Goal: Information Seeking & Learning: Find specific fact

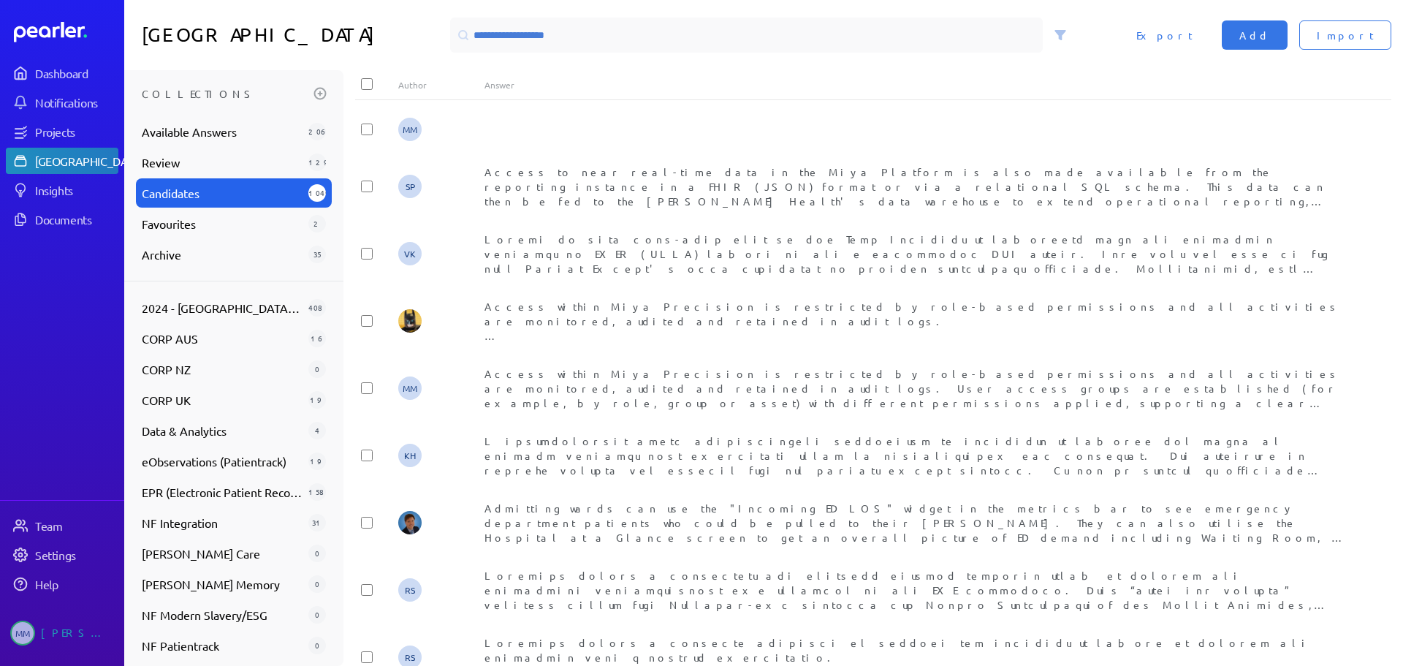
click at [564, 34] on input at bounding box center [746, 35] width 593 height 35
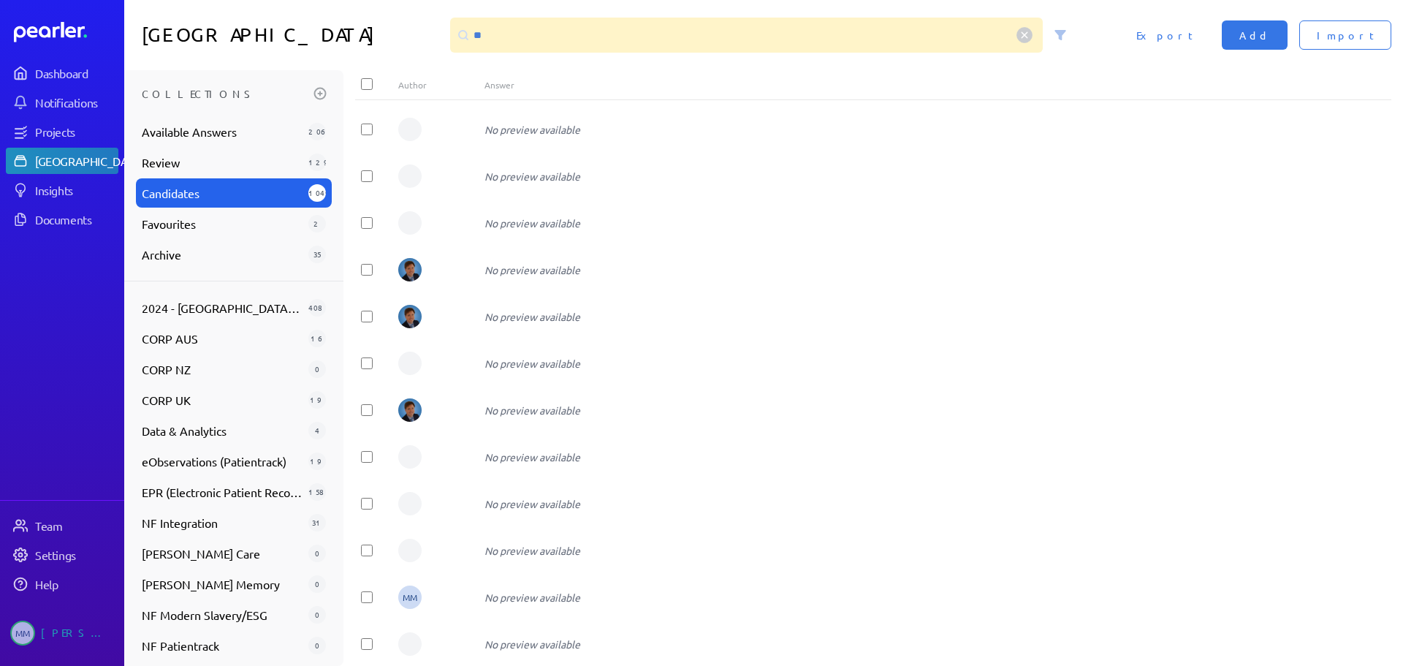
type input "*"
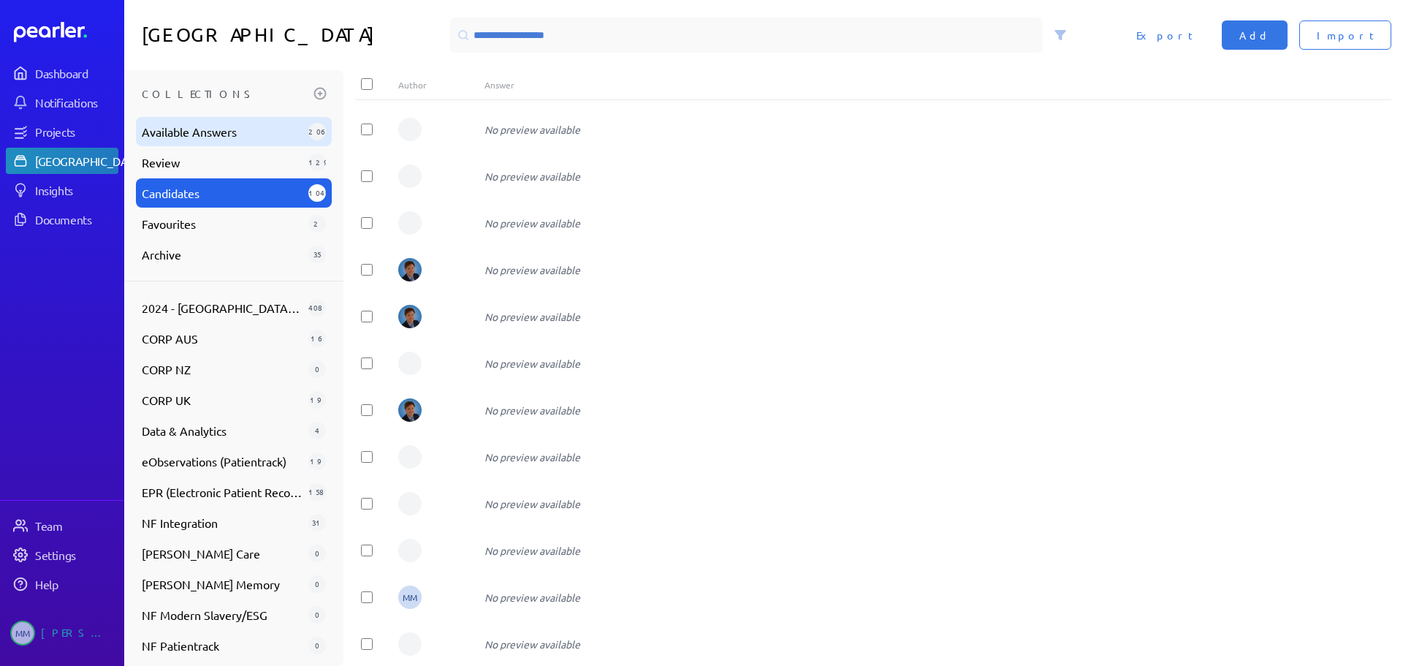
click at [183, 136] on span "Available Answers" at bounding box center [222, 132] width 161 height 18
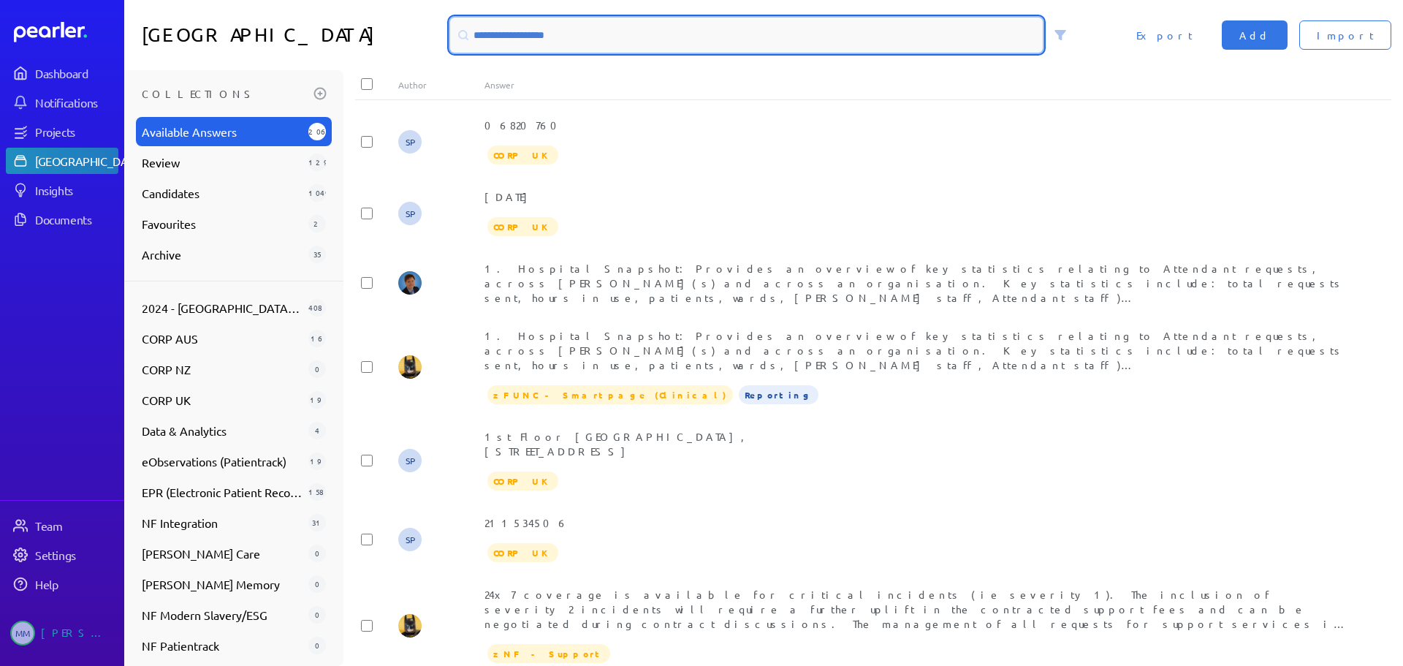
click at [487, 32] on input at bounding box center [746, 35] width 593 height 35
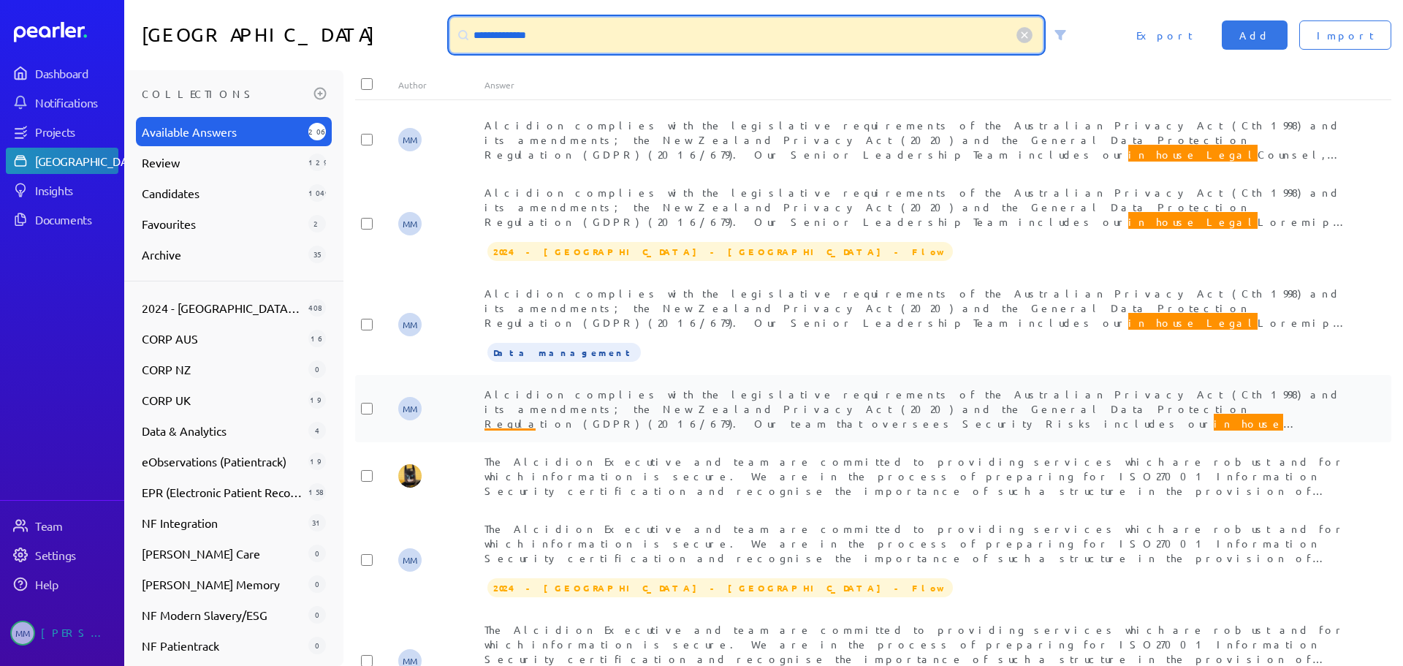
type input "**********"
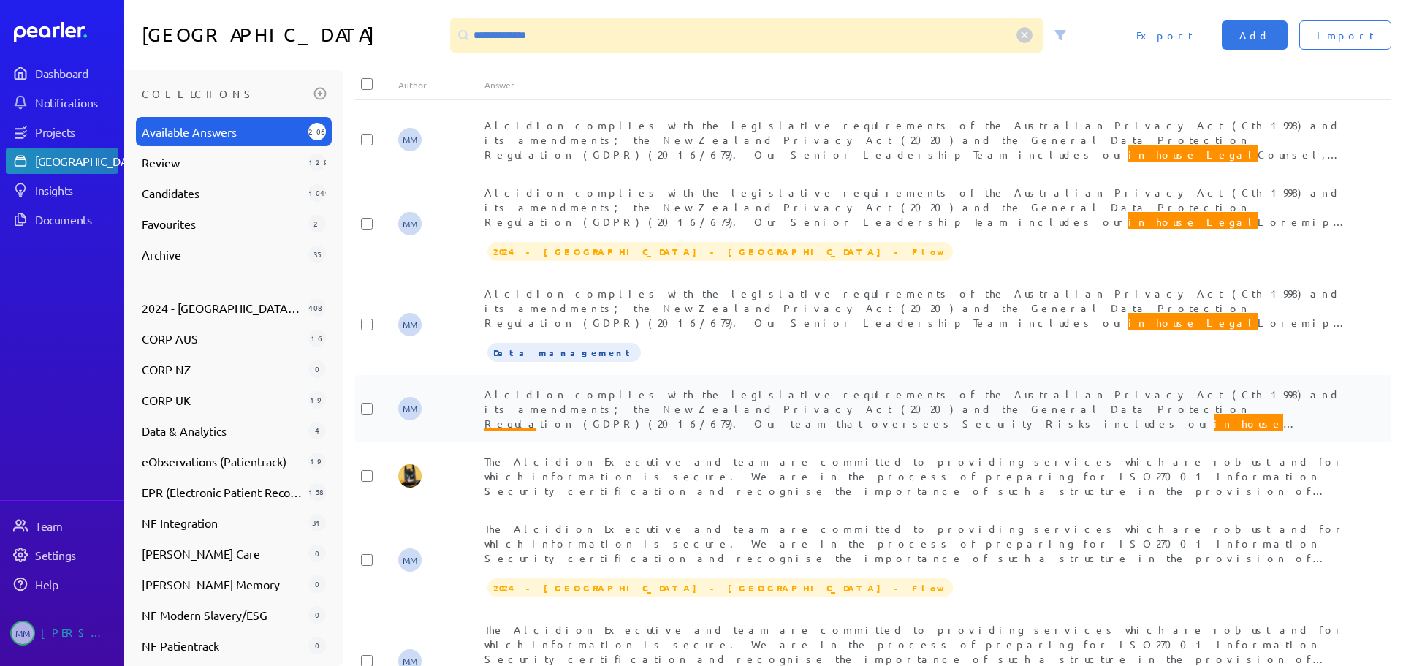
click at [810, 407] on span "Alcidion complies with the legislative requirements of the Australian Privacy A…" at bounding box center [913, 481] width 858 height 188
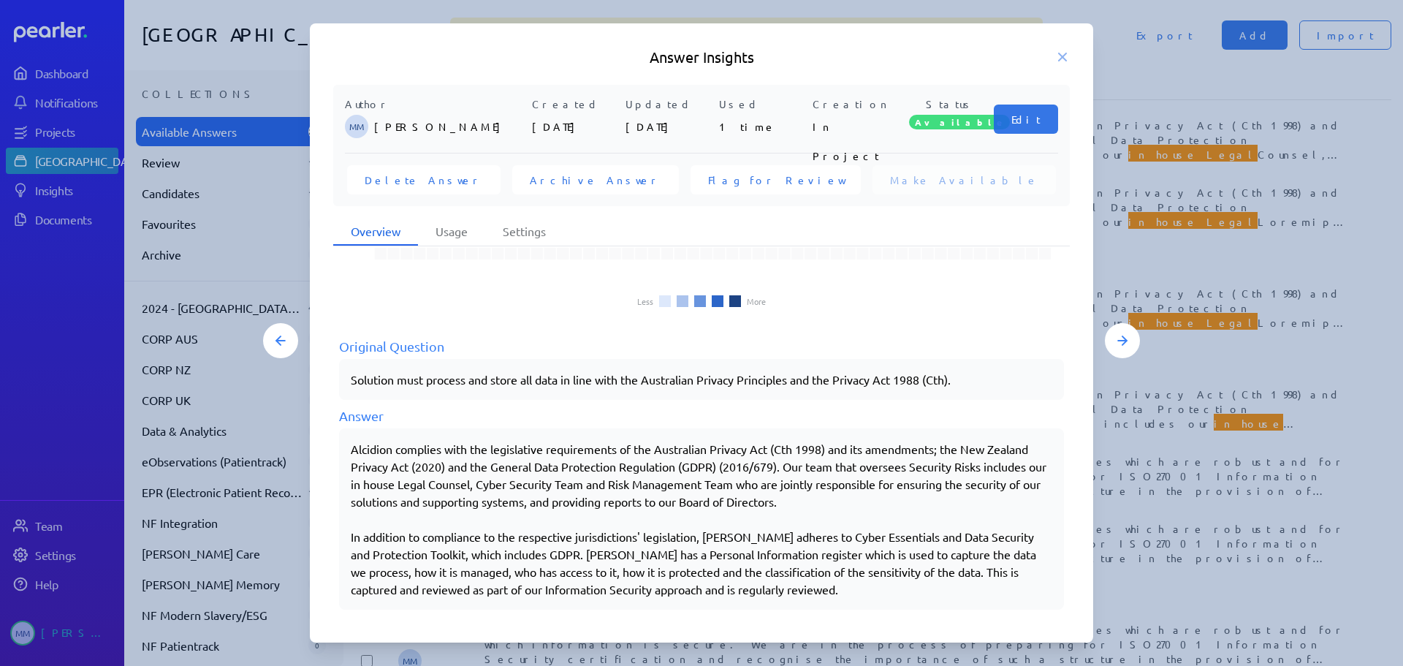
scroll to position [134, 0]
click at [579, 499] on p "Alcidion complies with the legislative requirements of the Australian Privacy A…" at bounding box center [701, 472] width 701 height 70
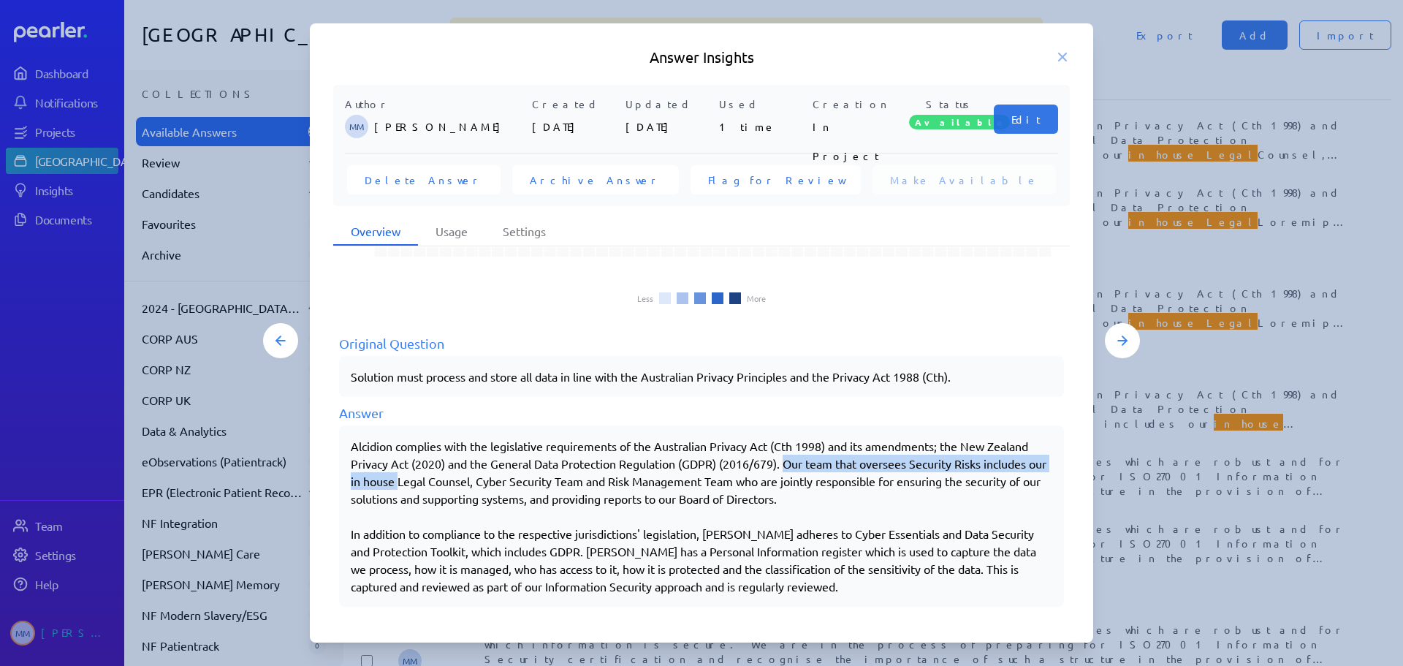
drag, startPoint x: 789, startPoint y: 460, endPoint x: 419, endPoint y: 482, distance: 370.3
click at [419, 482] on p "Alcidion complies with the legislative requirements of the Australian Privacy A…" at bounding box center [701, 472] width 701 height 70
copy p "Our team that oversees Security Risks includes our in house"
click at [1060, 56] on icon at bounding box center [1062, 57] width 15 height 15
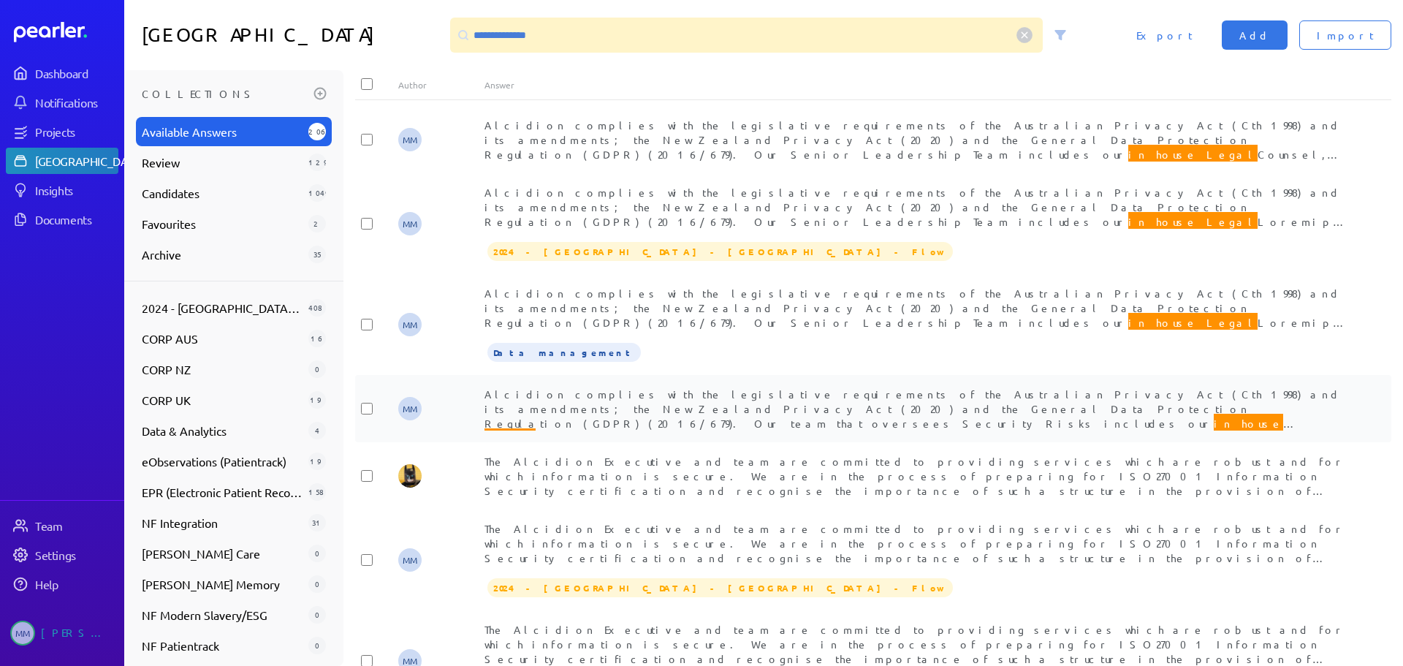
click at [654, 409] on span "Alcidion complies with the legislative requirements of the Australian Privacy A…" at bounding box center [913, 481] width 858 height 188
